Goal: Find specific page/section: Find specific page/section

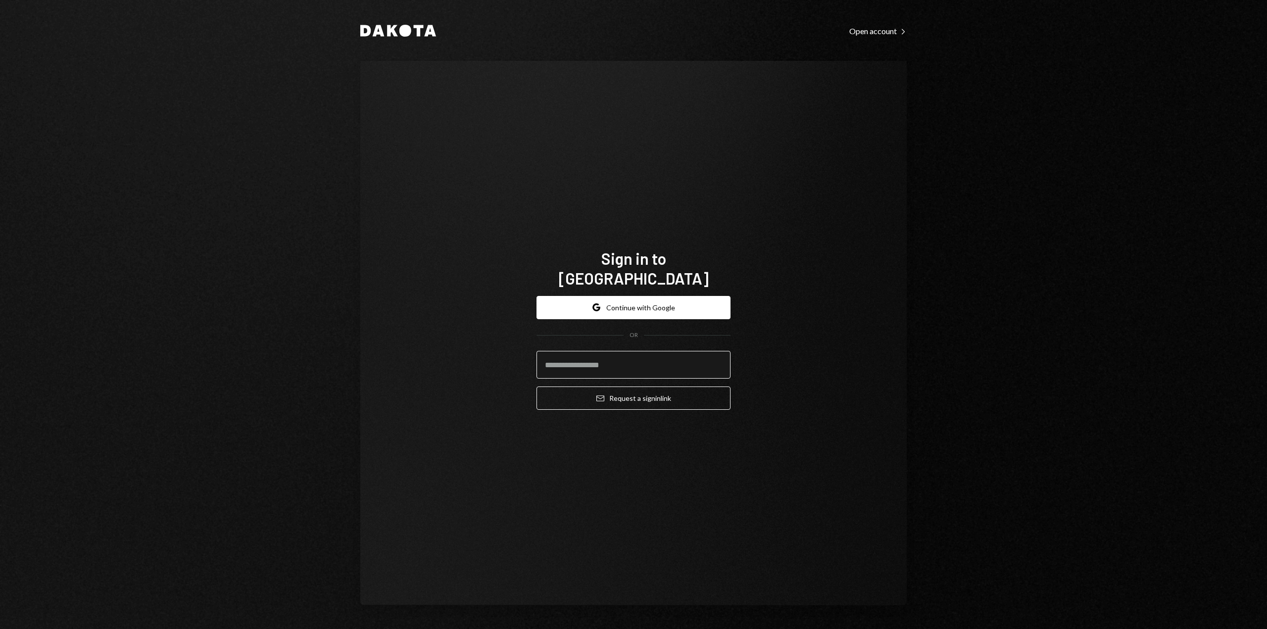
click at [566, 351] on input "email" at bounding box center [633, 365] width 194 height 28
type input "**********"
click at [571, 387] on button "Email Request a sign in link" at bounding box center [633, 398] width 194 height 23
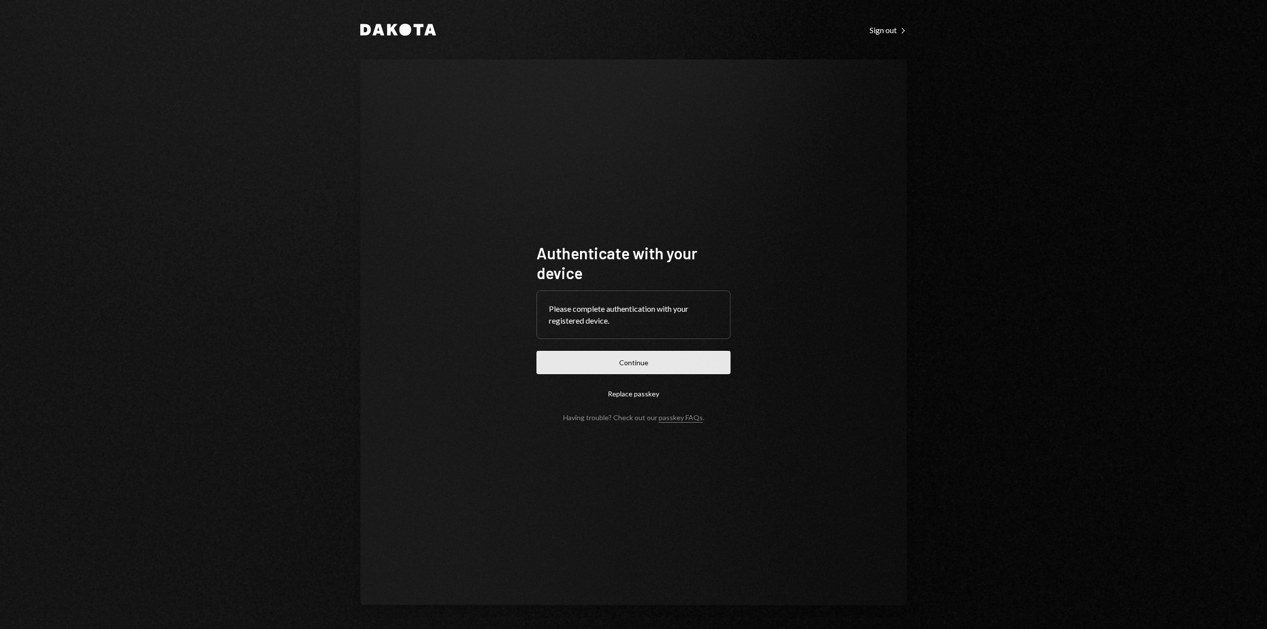
click at [622, 358] on button "Continue" at bounding box center [633, 362] width 194 height 23
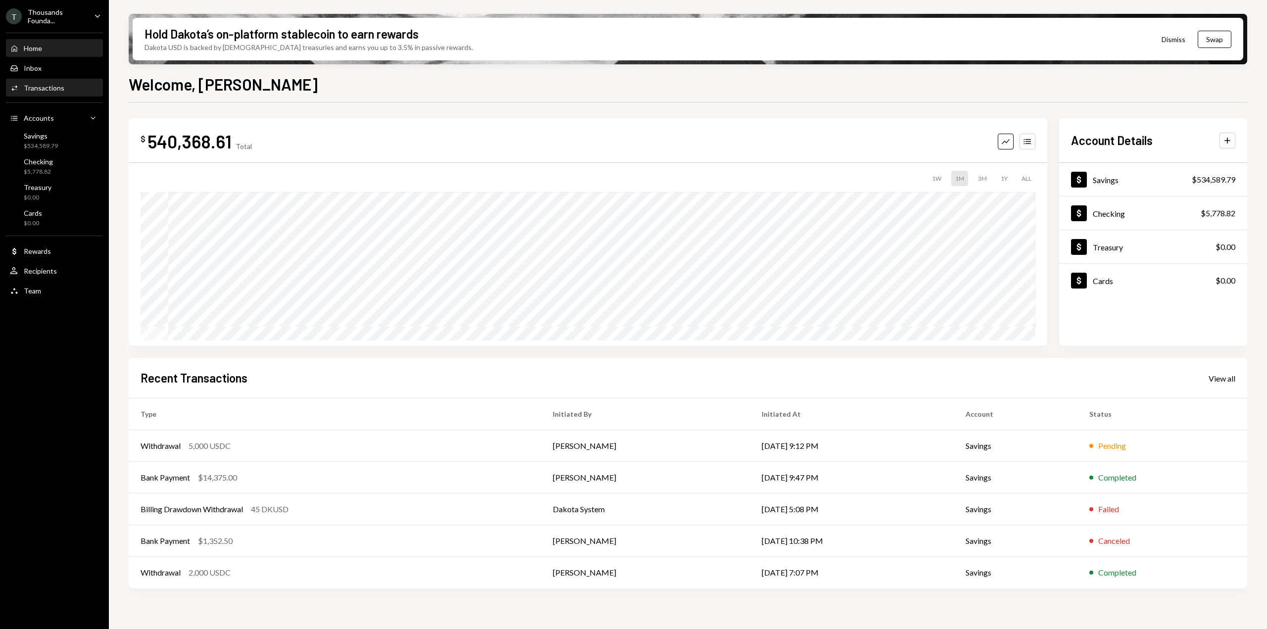
click at [39, 89] on div "Transactions" at bounding box center [44, 88] width 41 height 8
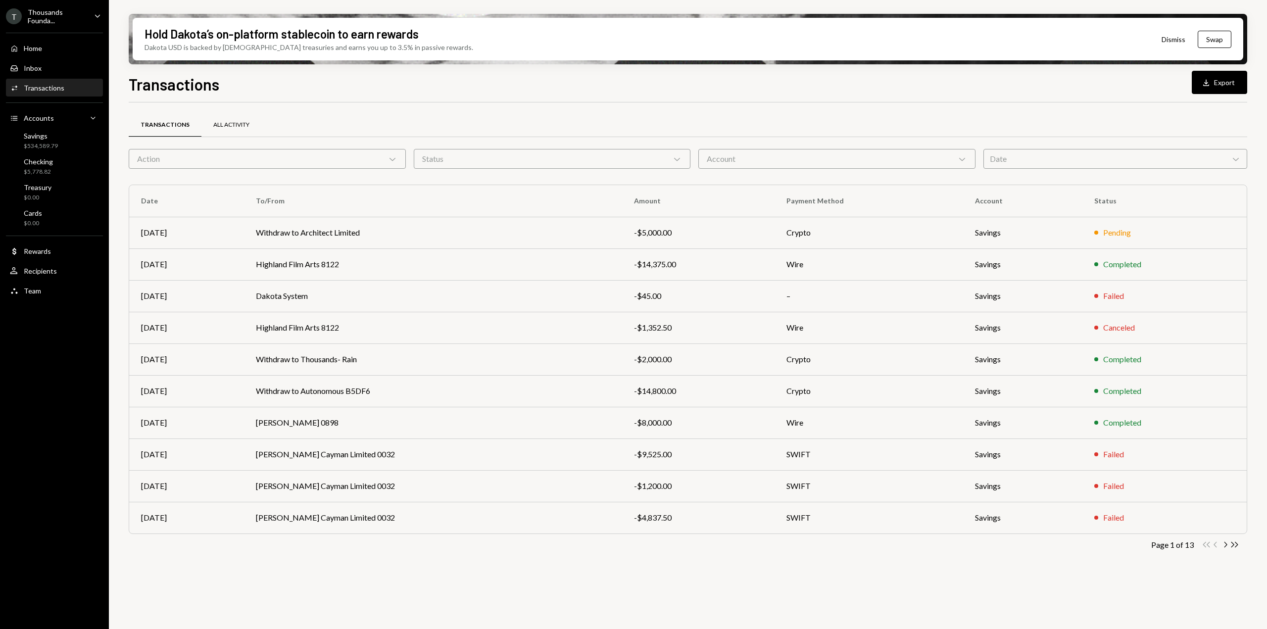
click at [232, 126] on div "All Activity" at bounding box center [231, 125] width 36 height 8
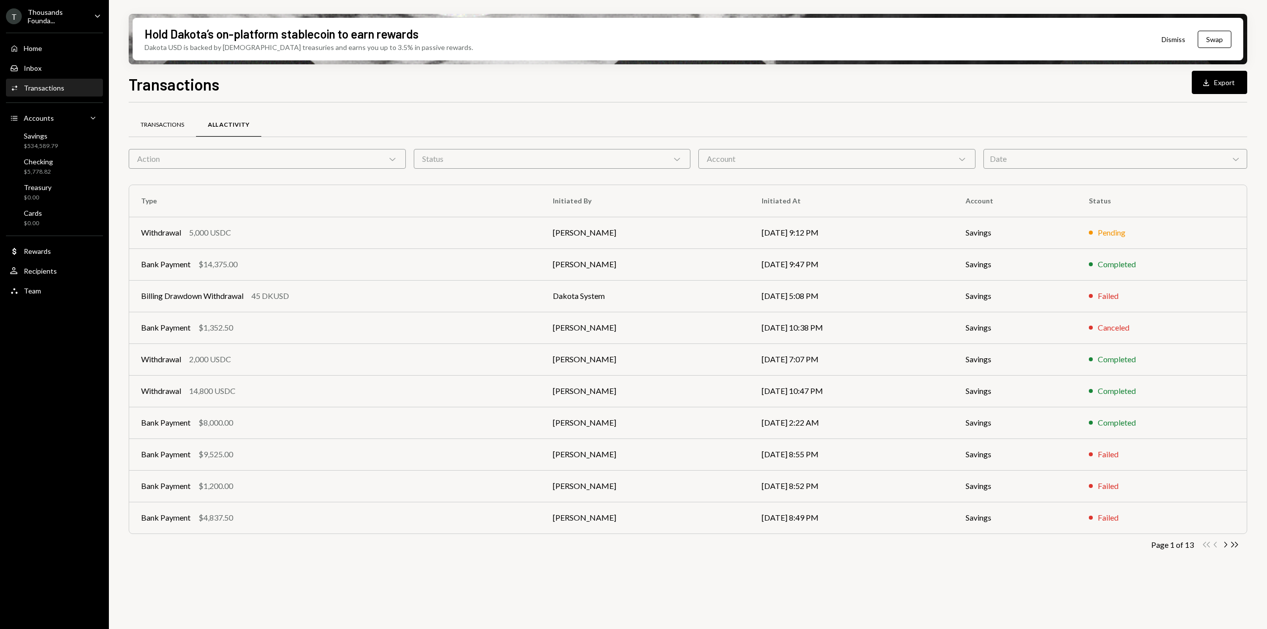
click at [164, 115] on div "Transactions" at bounding box center [162, 125] width 67 height 24
